Goal: Transaction & Acquisition: Purchase product/service

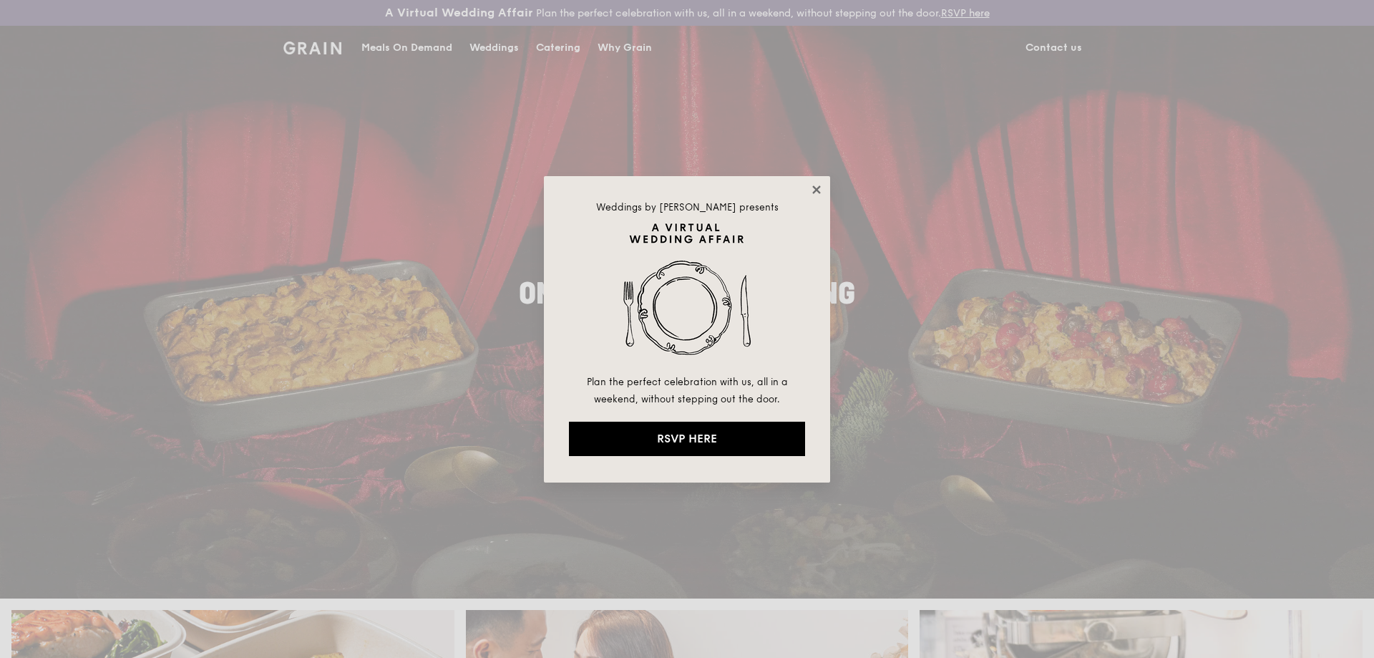
click at [822, 185] on icon at bounding box center [816, 189] width 13 height 13
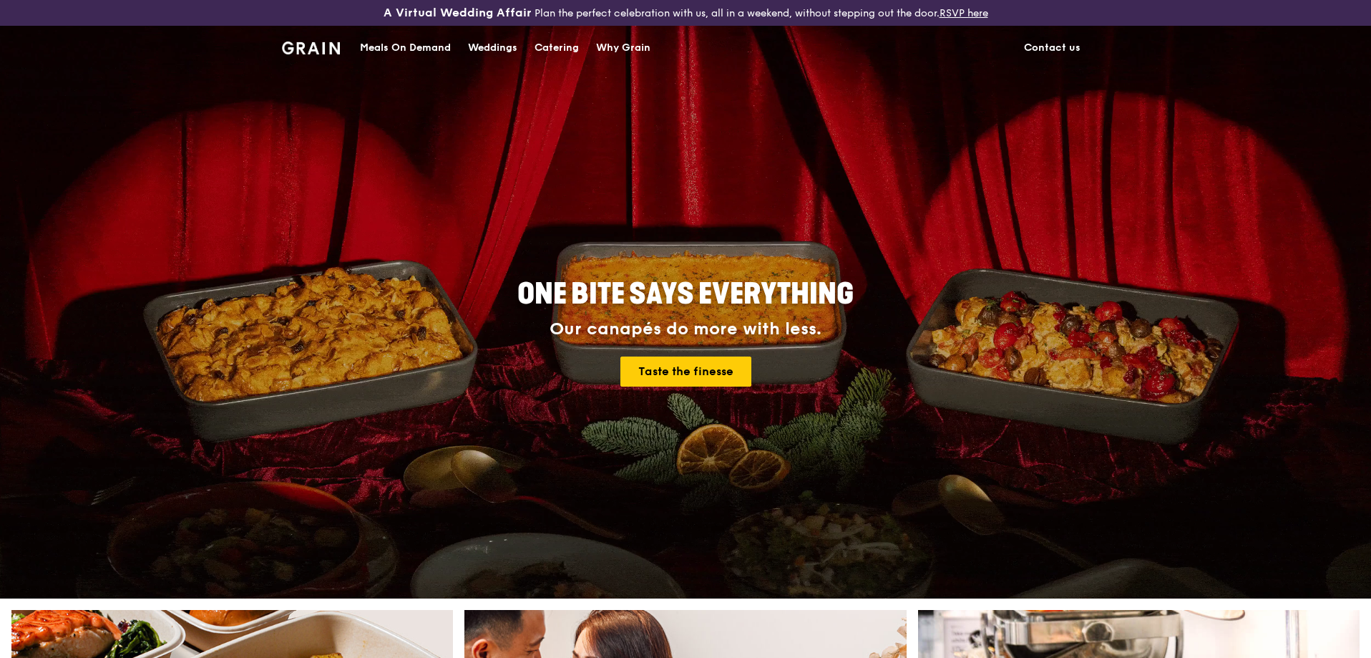
click at [422, 47] on div "Meals On Demand" at bounding box center [405, 47] width 91 height 43
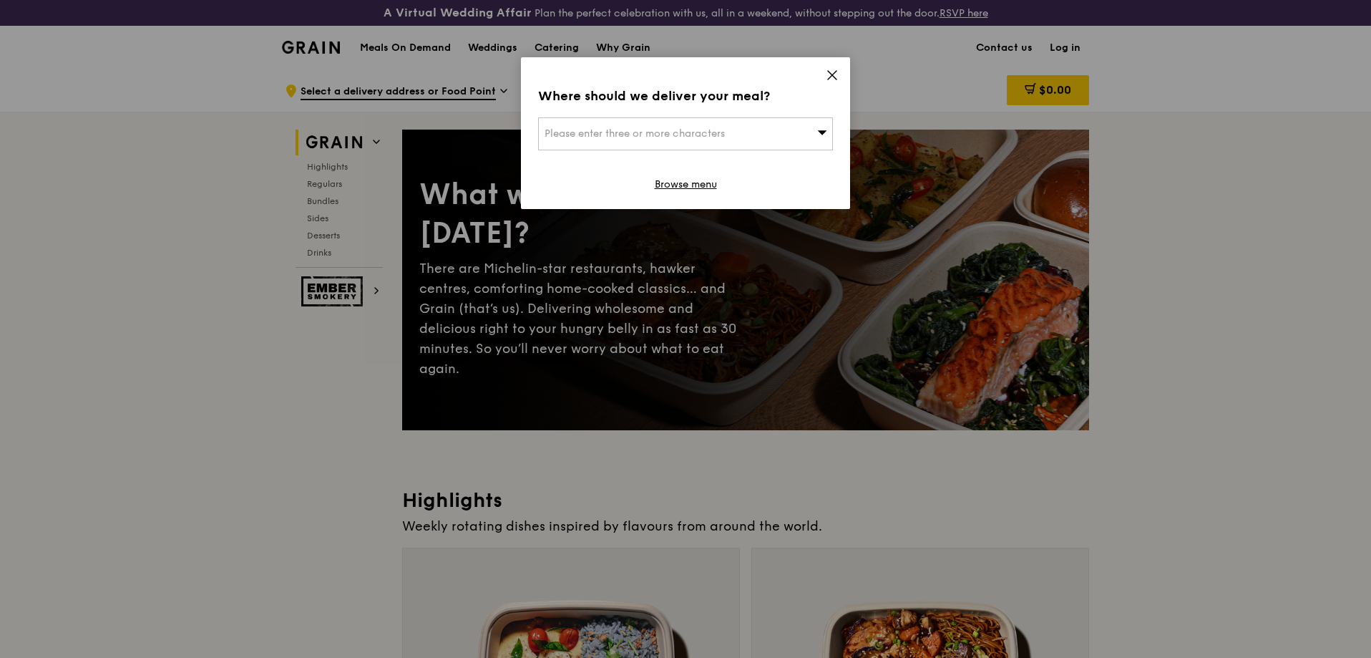
click at [829, 80] on icon at bounding box center [832, 75] width 13 height 13
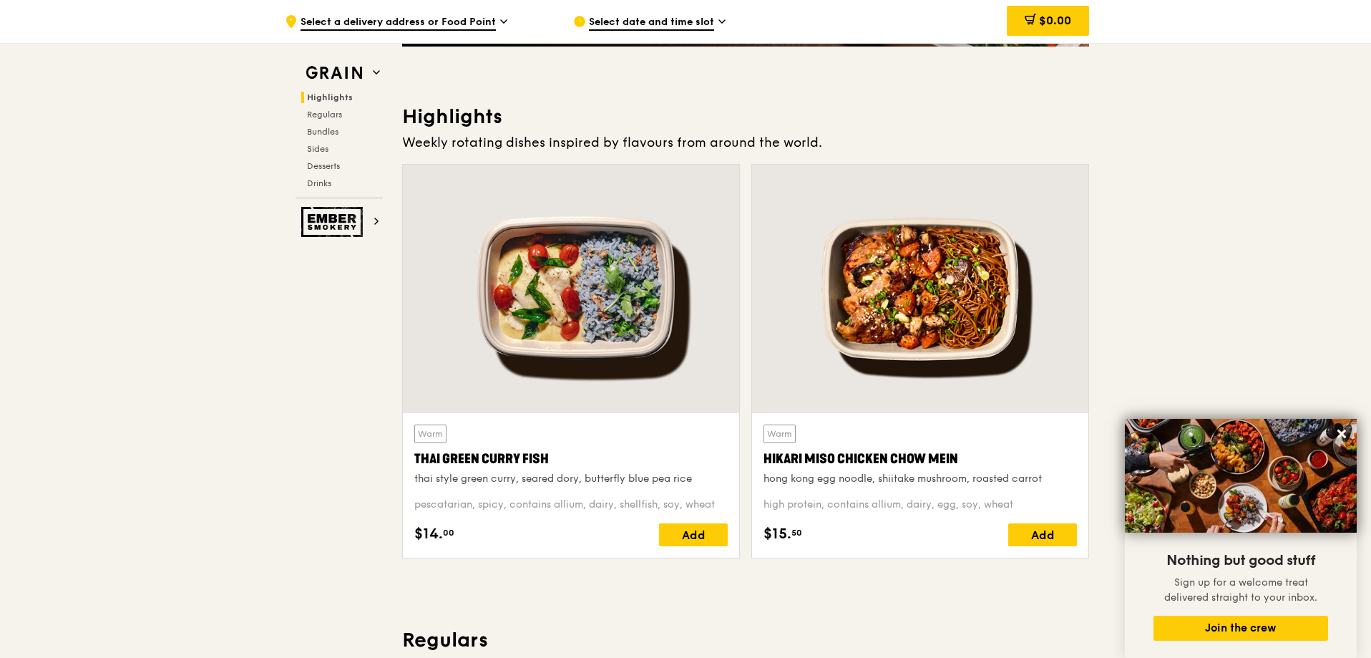
scroll to position [358, 0]
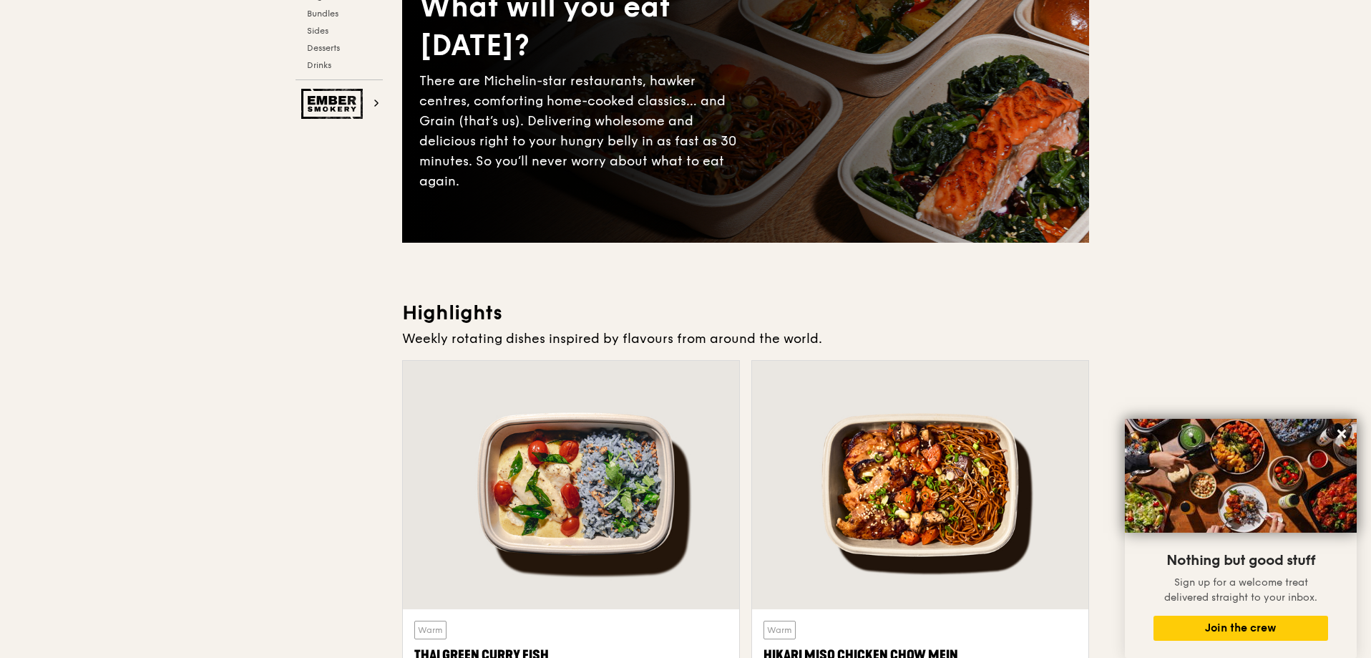
scroll to position [0, 0]
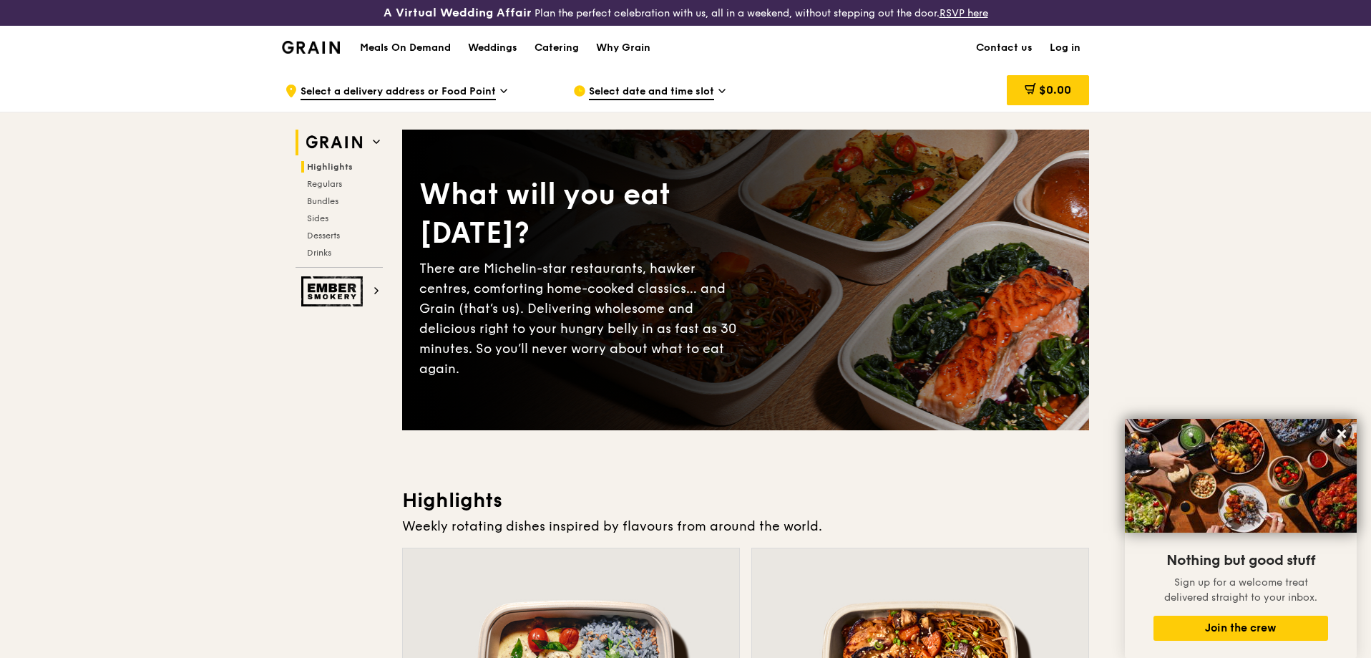
click at [364, 142] on img at bounding box center [334, 143] width 66 height 26
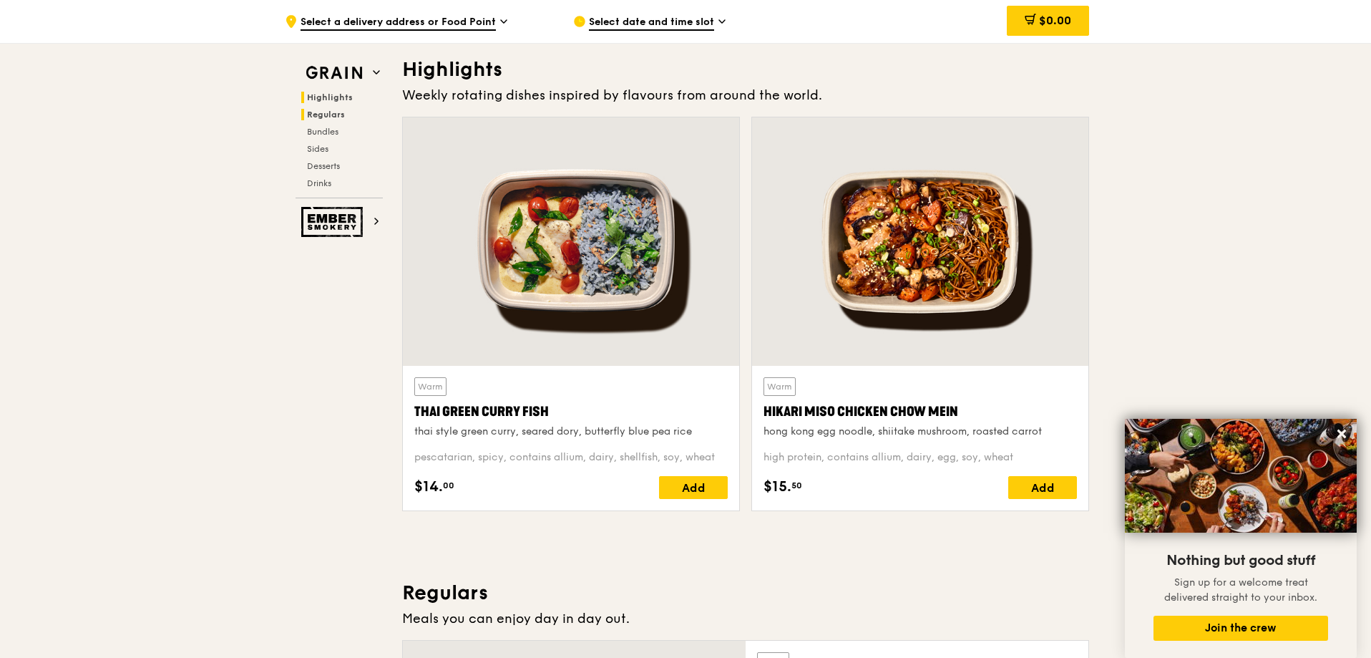
click at [339, 120] on h2 "Regulars" at bounding box center [342, 114] width 82 height 11
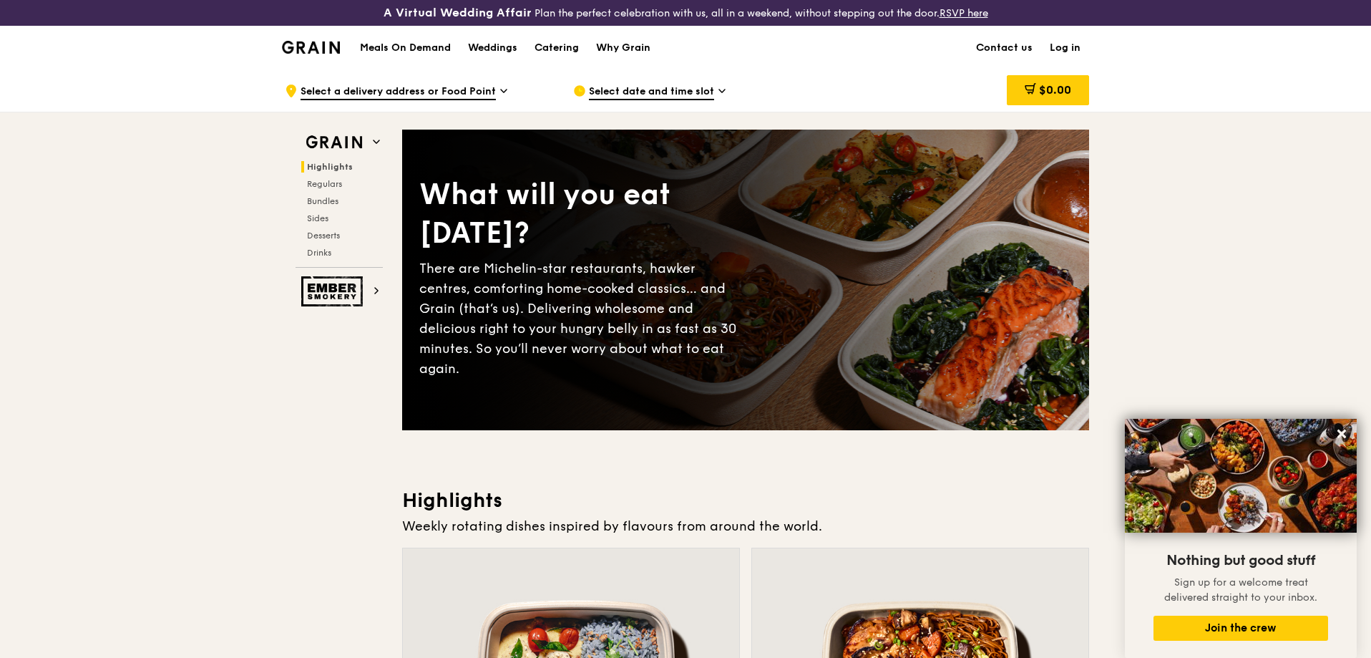
drag, startPoint x: 204, startPoint y: 244, endPoint x: 231, endPoint y: 23, distance: 222.8
click at [414, 47] on h1 "Meals On Demand" at bounding box center [405, 48] width 91 height 14
click at [550, 52] on div "Catering" at bounding box center [557, 47] width 44 height 43
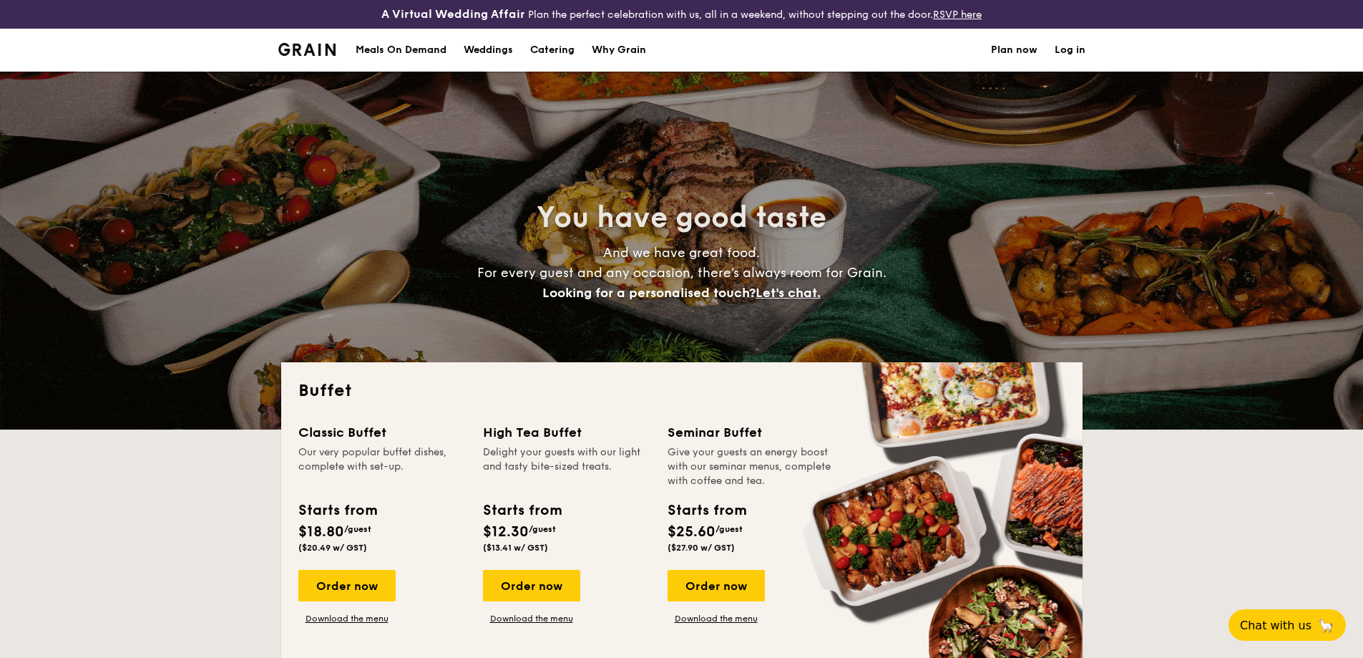
select select
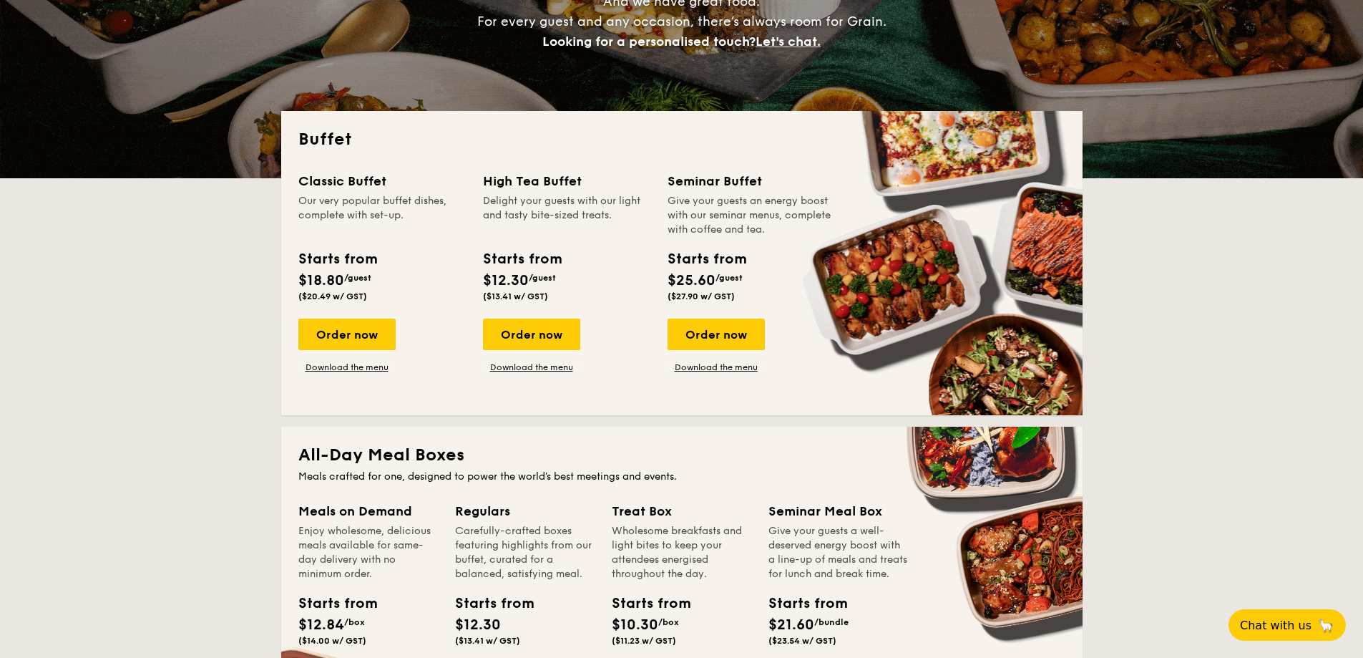
scroll to position [286, 0]
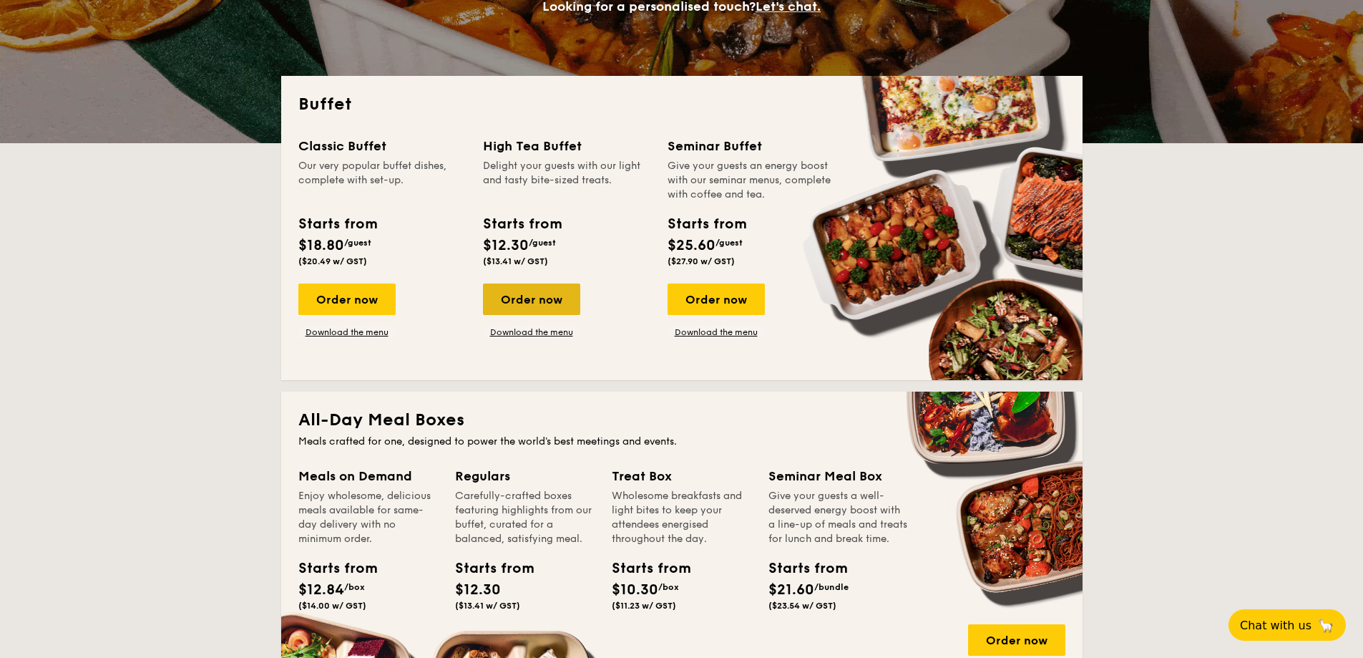
click at [545, 302] on div "Order now" at bounding box center [531, 298] width 97 height 31
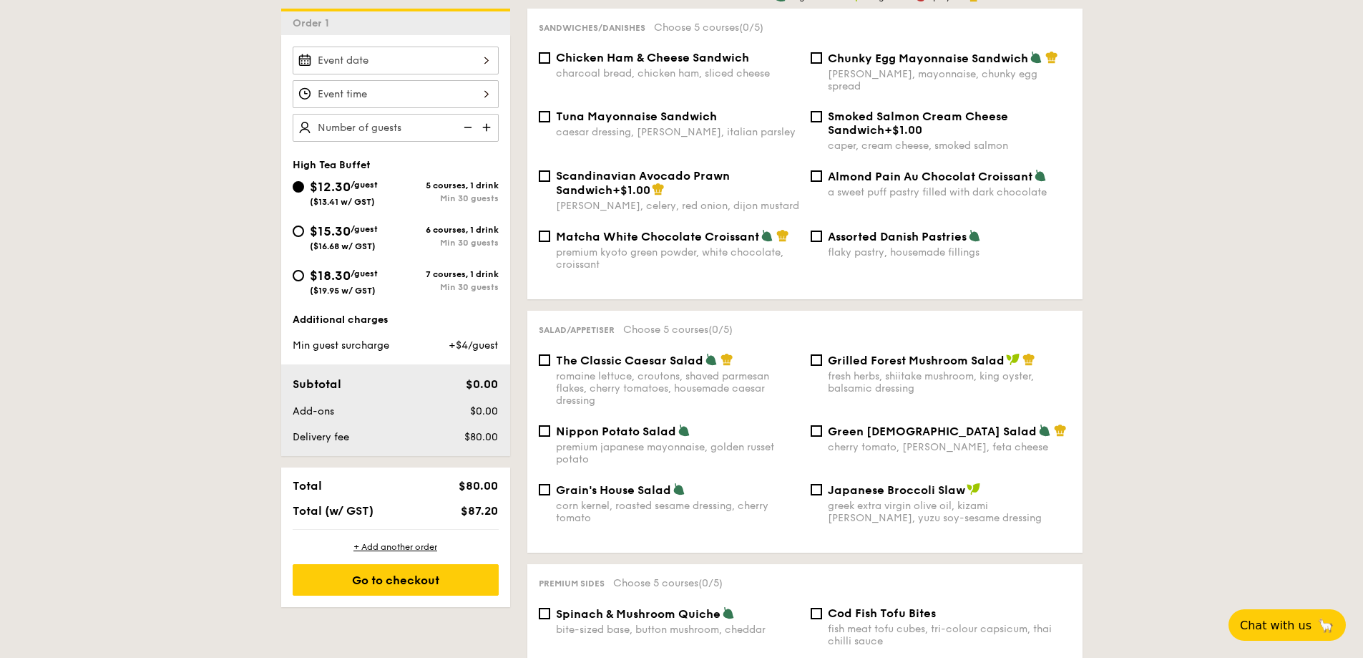
scroll to position [716, 0]
